Goal: Find specific page/section: Find specific page/section

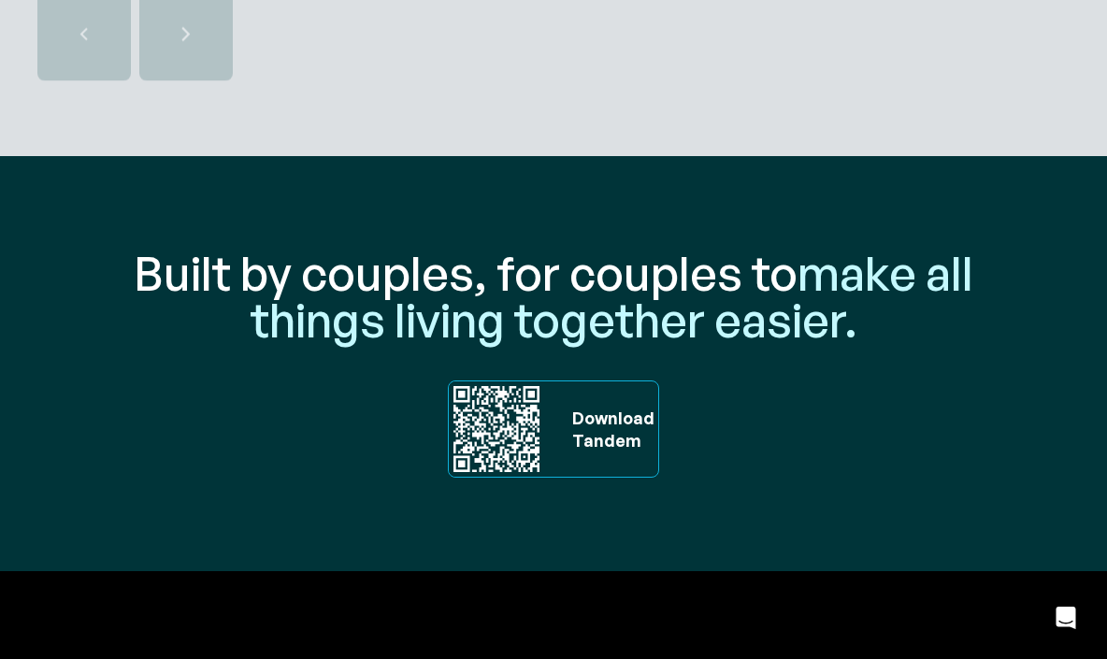
scroll to position [6250, 0]
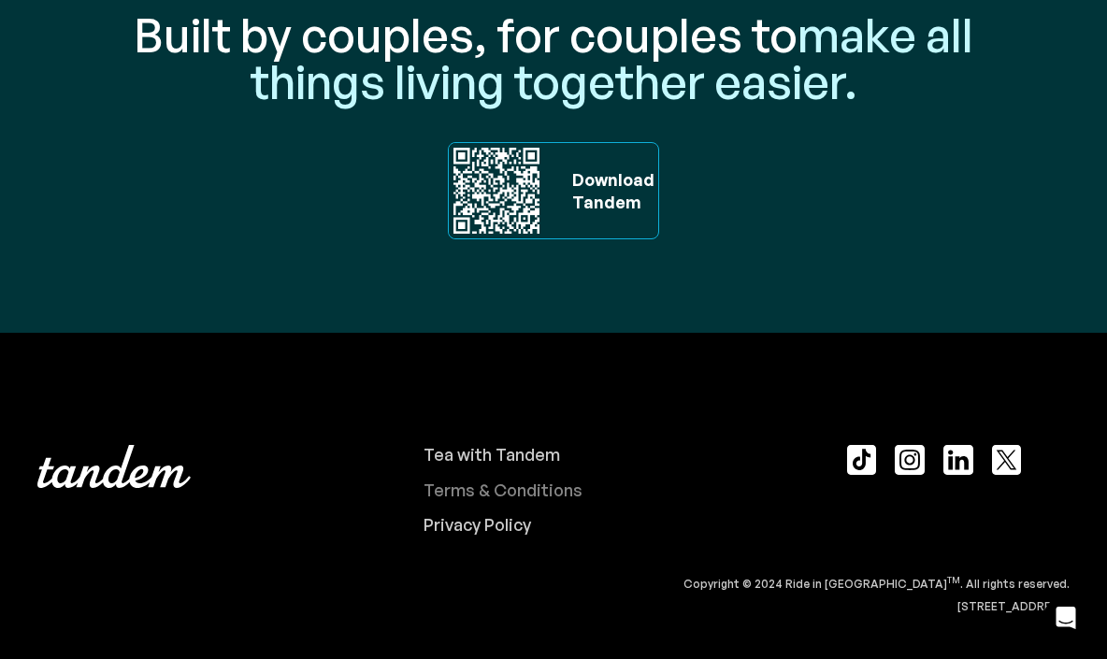
click at [520, 481] on div "Terms & Conditions" at bounding box center [503, 491] width 159 height 21
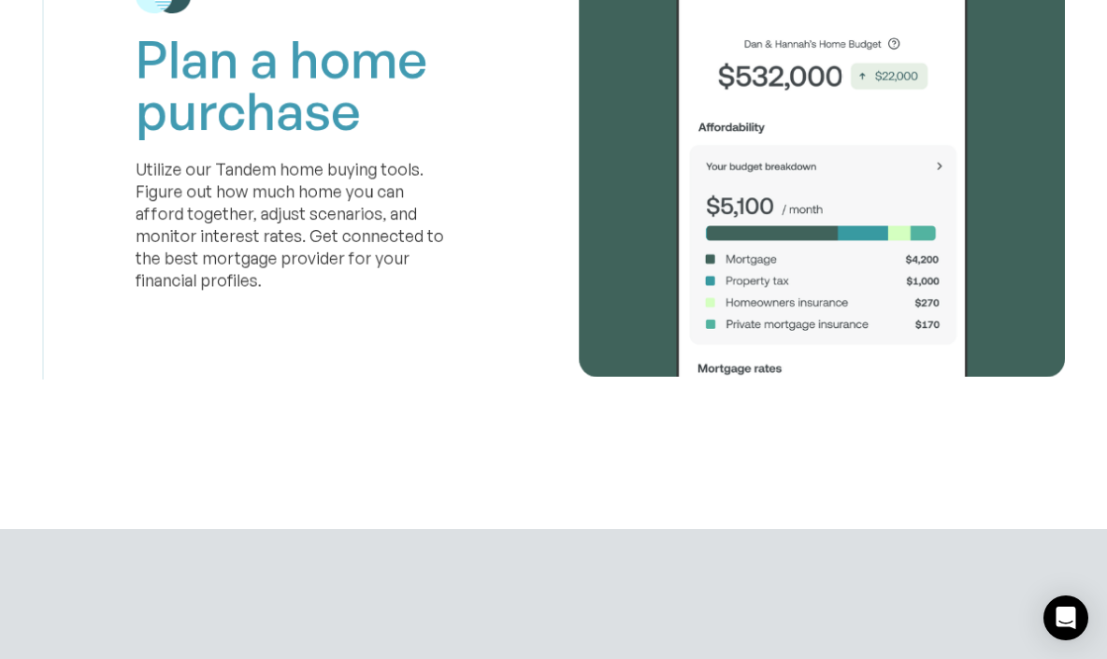
scroll to position [4810, 0]
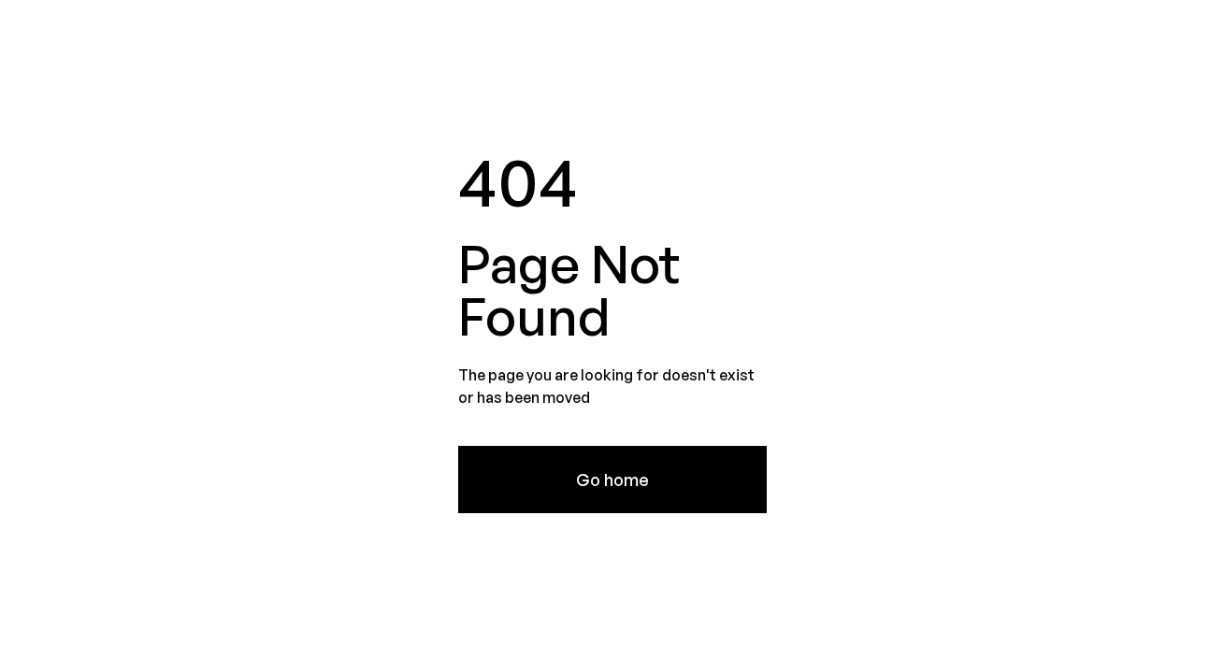
click at [616, 527] on div "404 Page Not Found The page you are looking for doesn't exist or has been moved…" at bounding box center [612, 329] width 1224 height 659
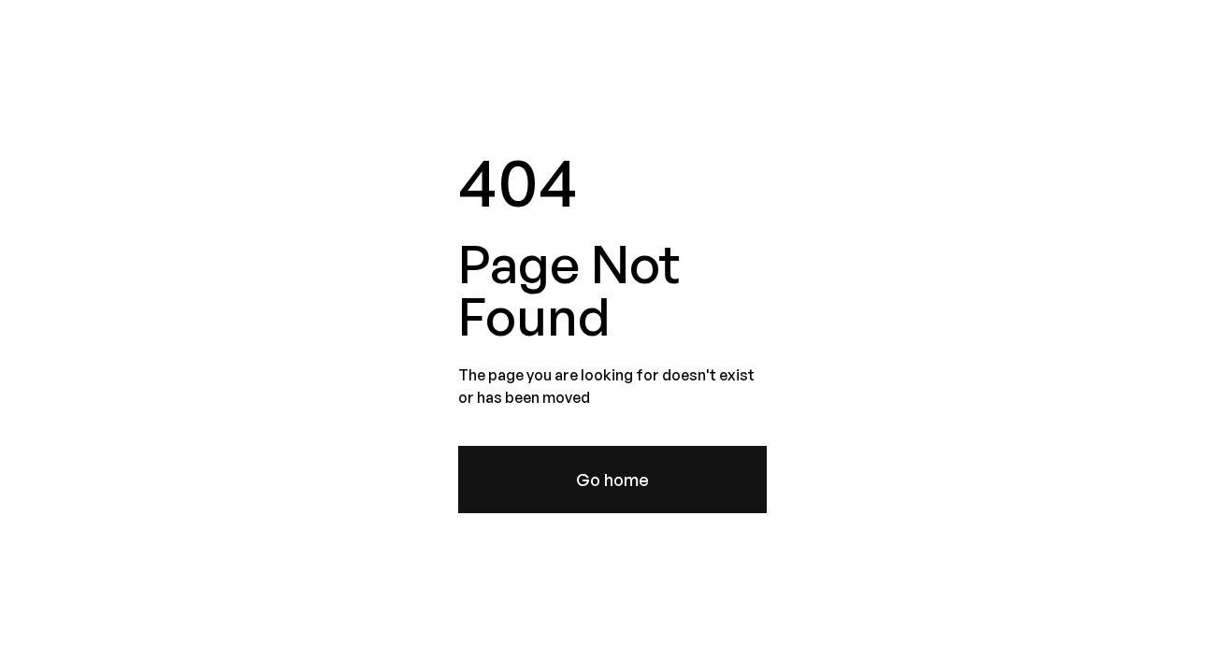
click at [616, 454] on link "Go home" at bounding box center [612, 479] width 309 height 67
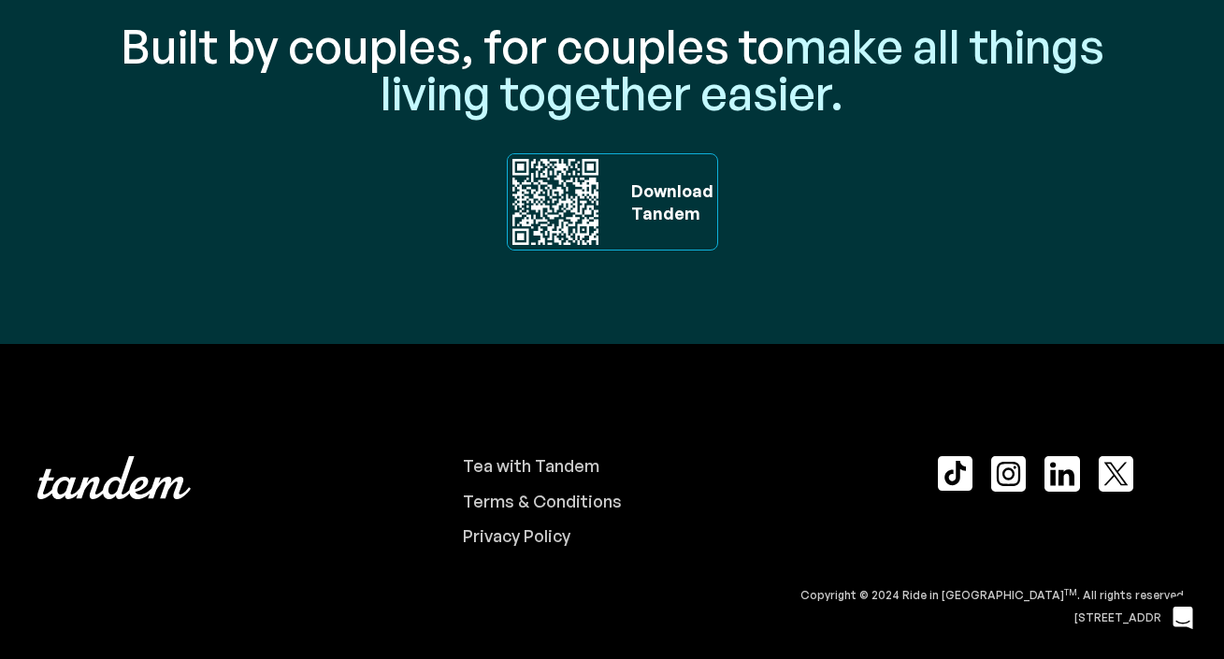
scroll to position [6353, 0]
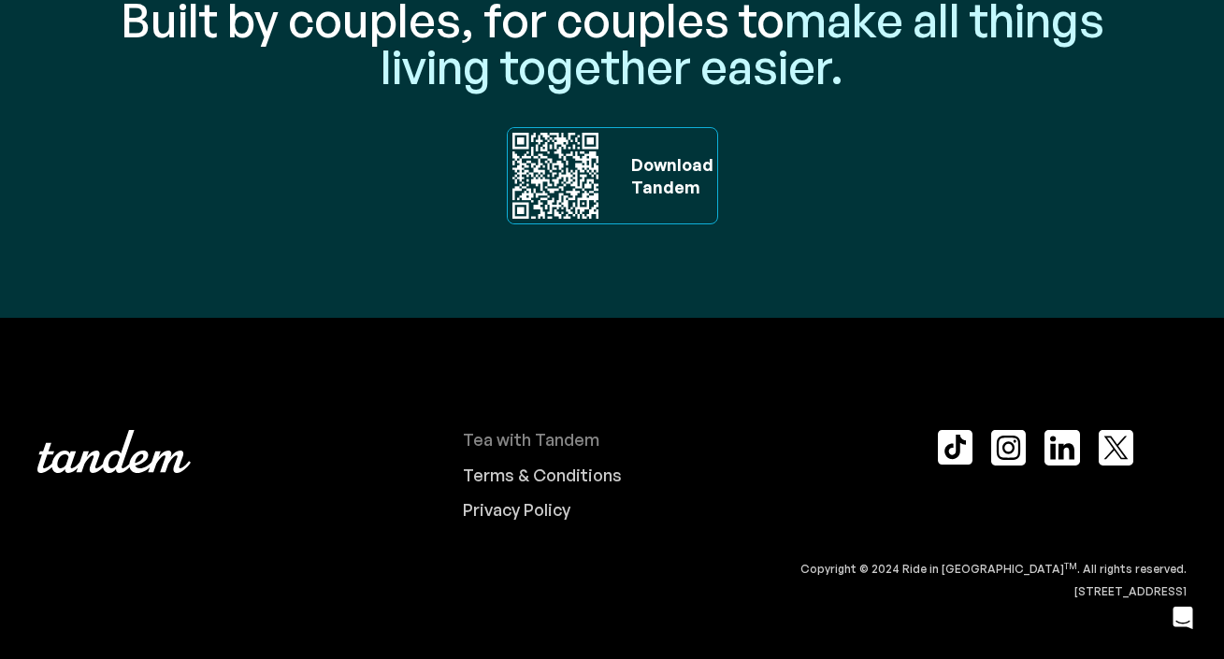
click at [483, 439] on div "Tea with Tandem" at bounding box center [531, 440] width 136 height 21
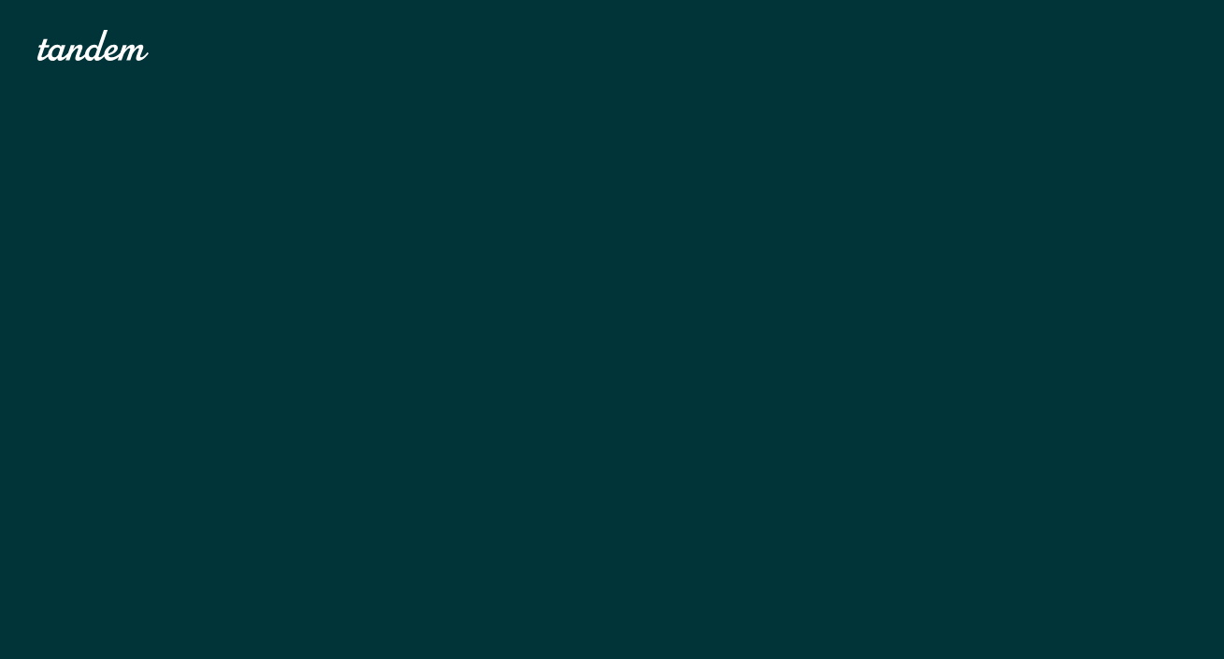
scroll to position [6353, 0]
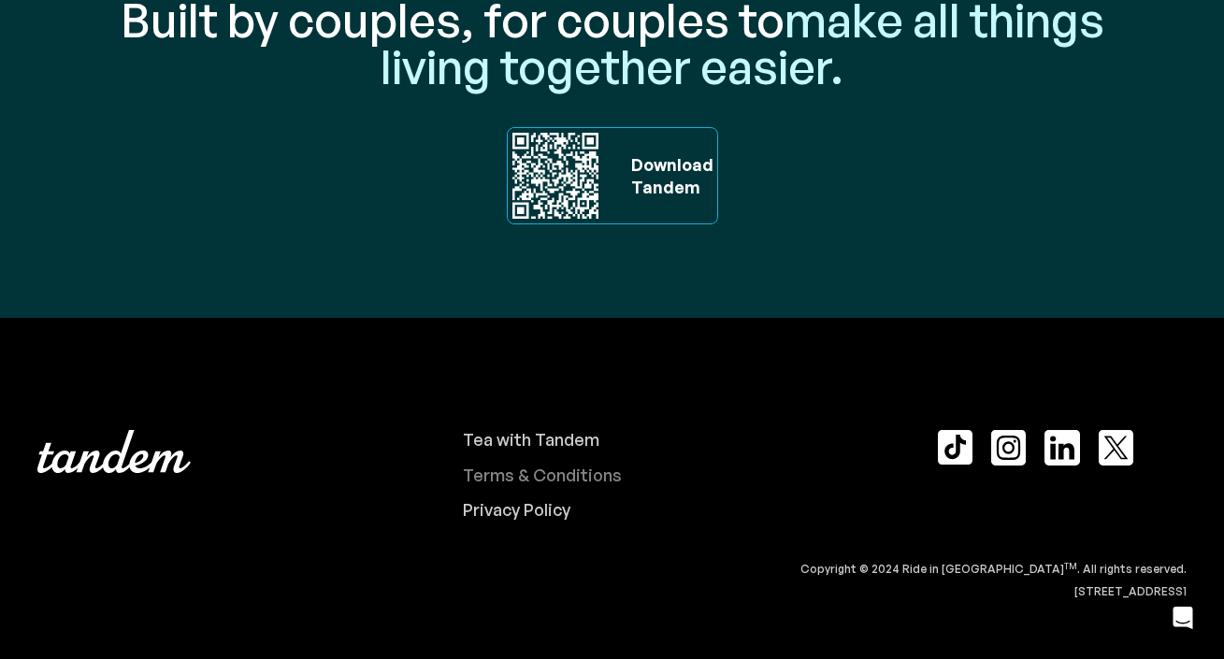
click at [505, 481] on div "Terms & Conditions" at bounding box center [542, 476] width 159 height 21
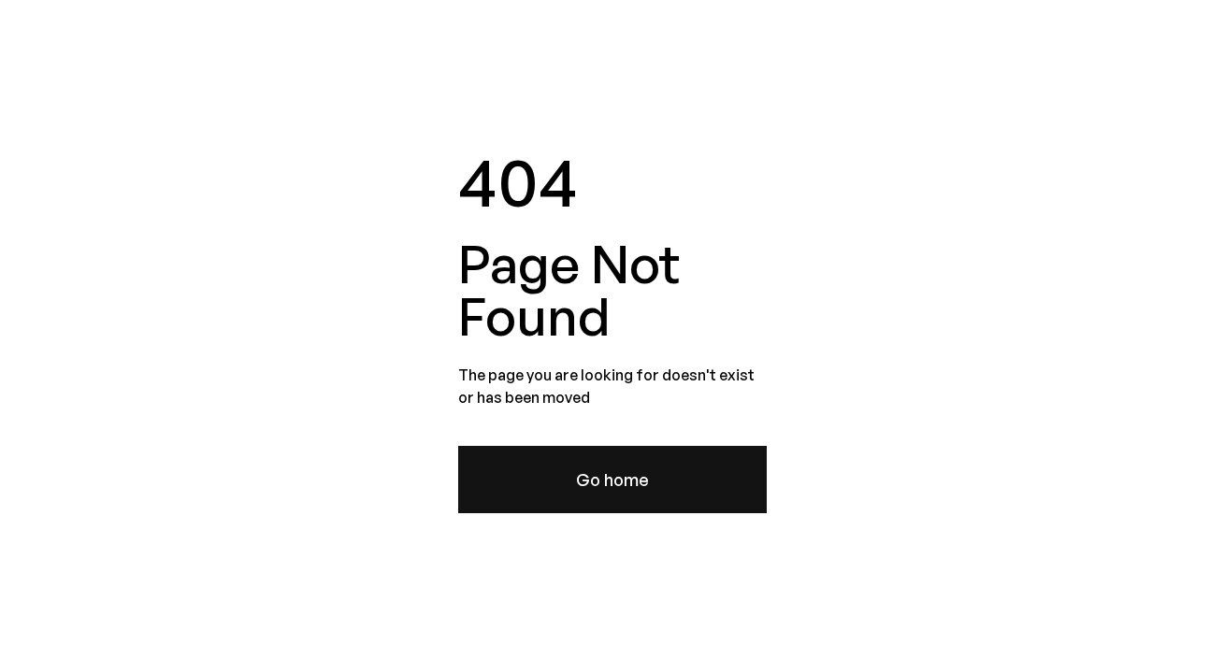
click at [576, 507] on link "Go home" at bounding box center [612, 479] width 309 height 67
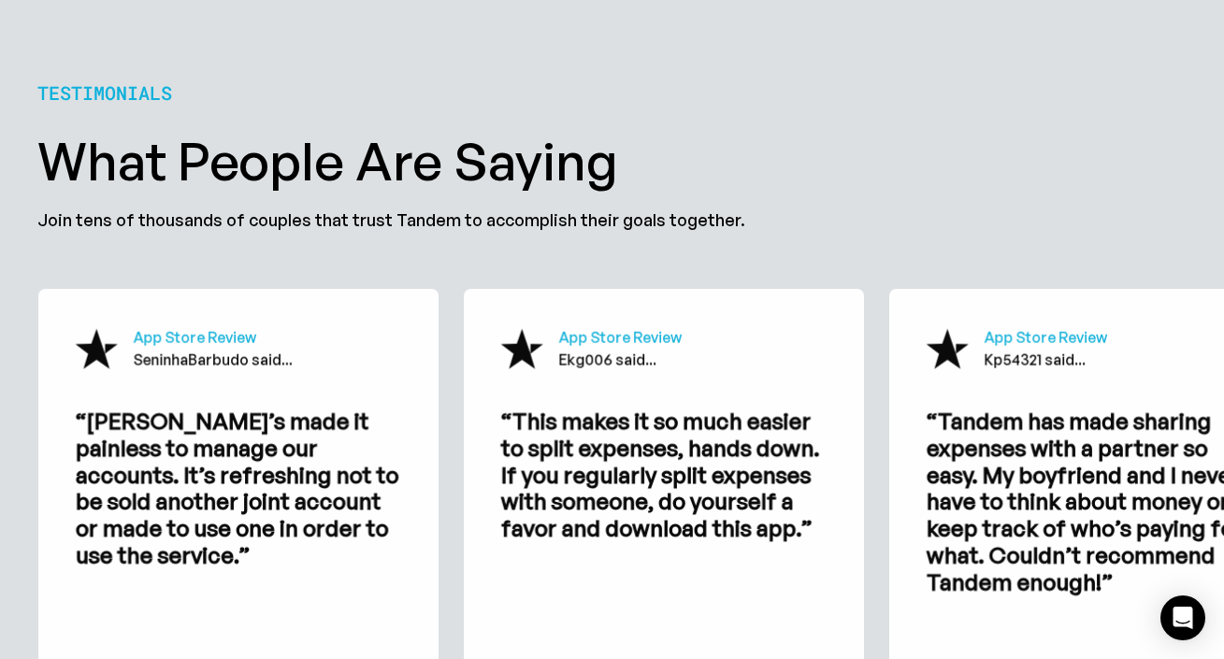
scroll to position [6353, 0]
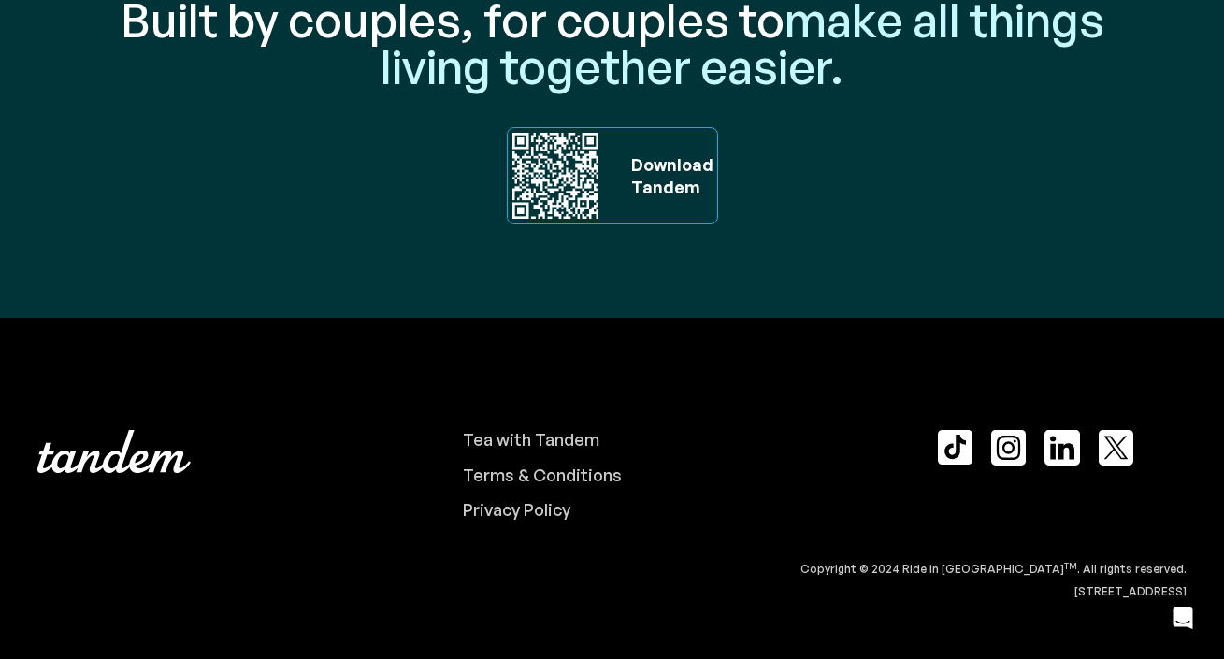
click at [542, 485] on div "Tea with Tandem Terms & Conditions Privacy Policy" at bounding box center [693, 475] width 460 height 91
click at [540, 475] on div "Terms & Conditions" at bounding box center [542, 476] width 159 height 21
